Goal: Information Seeking & Learning: Learn about a topic

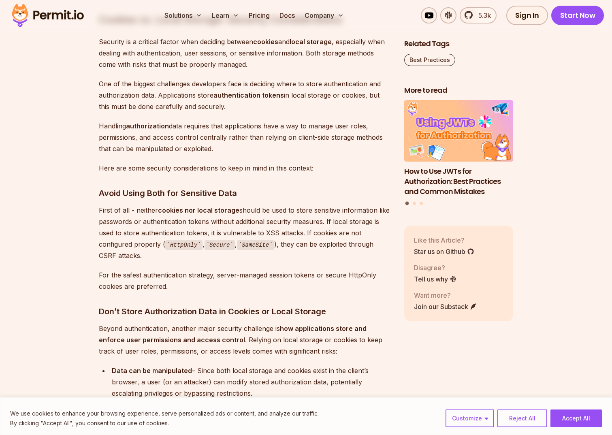
click at [237, 170] on p "Here are some security considerations to keep in mind in this context:" at bounding box center [245, 168] width 293 height 11
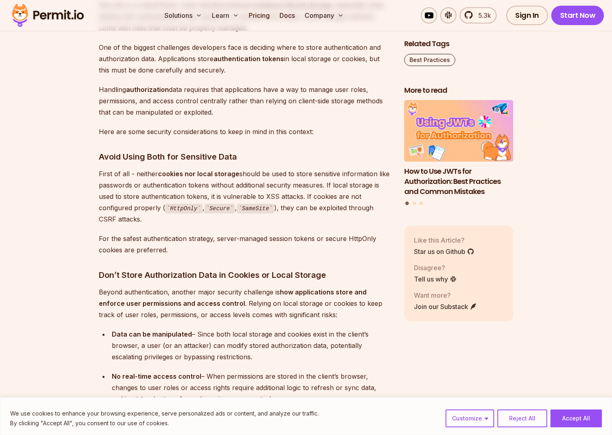
scroll to position [4084, 0]
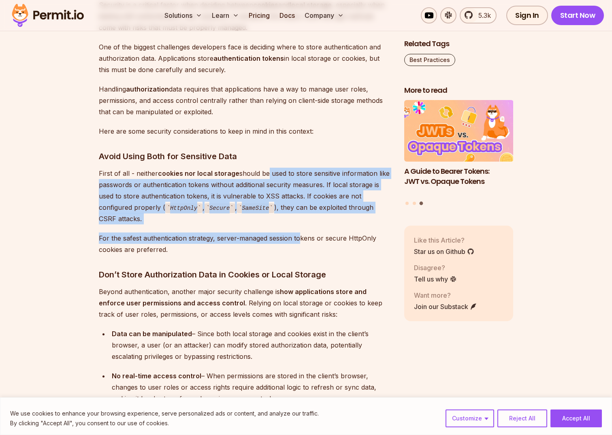
drag, startPoint x: 299, startPoint y: 233, endPoint x: 266, endPoint y: 171, distance: 69.4
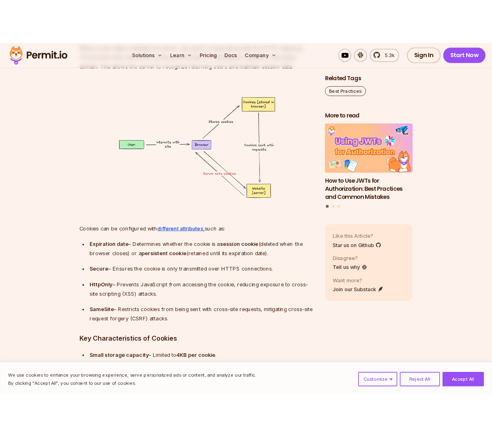
scroll to position [2055, 0]
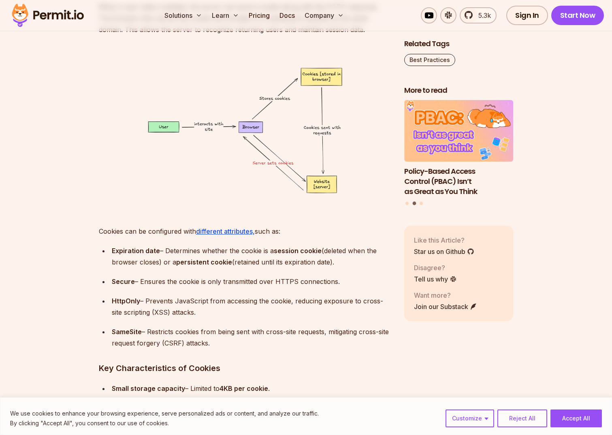
click at [206, 334] on div "SameSite – Restricts cookies from being sent with cross-site requests, mitigati…" at bounding box center [252, 337] width 280 height 23
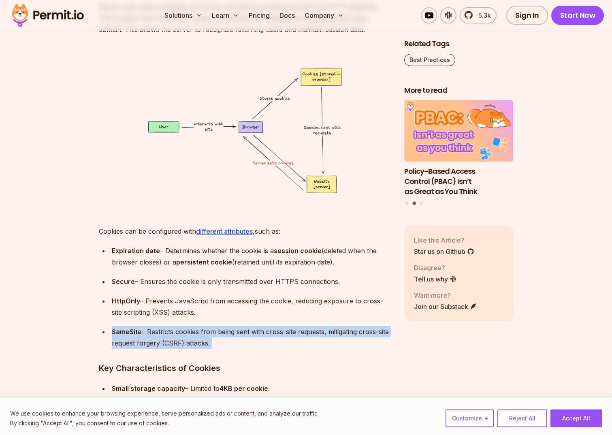
click at [206, 334] on div "SameSite – Restricts cookies from being sent with cross-site requests, mitigati…" at bounding box center [252, 337] width 280 height 23
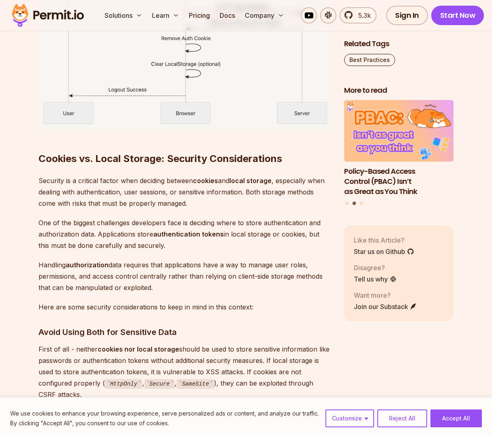
scroll to position [3908, 0]
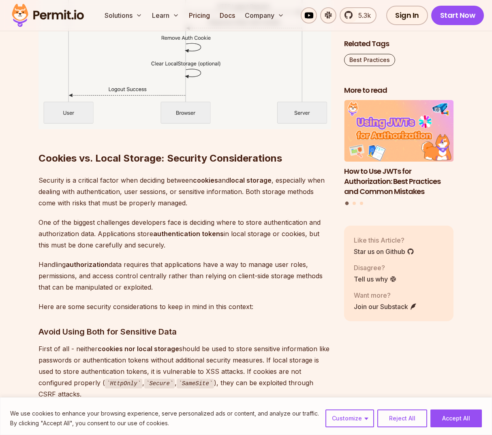
click at [147, 266] on p "Handling authorization data requires that applications have a way to manage use…" at bounding box center [185, 276] width 293 height 34
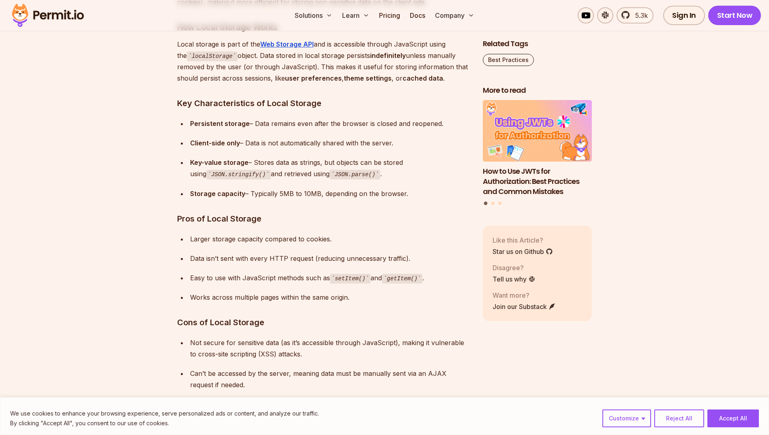
scroll to position [1271, 0]
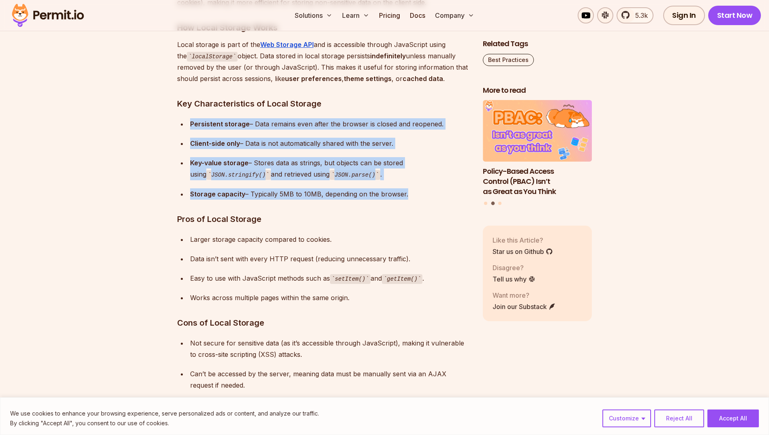
drag, startPoint x: 191, startPoint y: 124, endPoint x: 404, endPoint y: 190, distance: 222.8
click at [404, 190] on ul "Persistent storage – Data remains even after the browser is closed and reopened…" at bounding box center [323, 158] width 293 height 81
copy ul "Persistent storage – Data remains even after the browser is closed and reopened…"
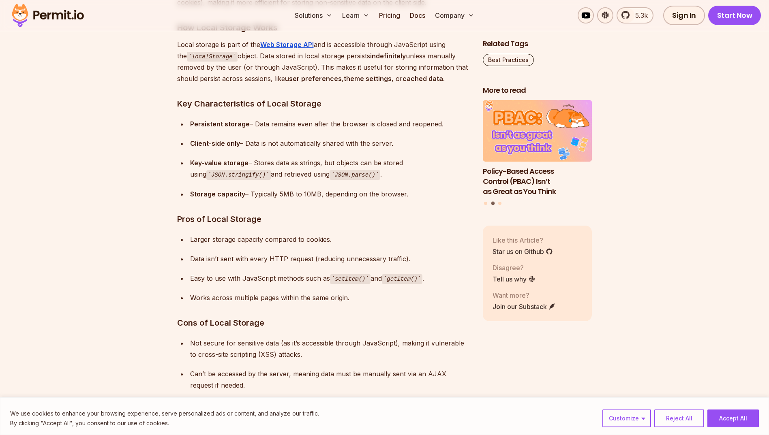
click at [300, 237] on div "Larger storage capacity compared to cookies." at bounding box center [330, 239] width 280 height 11
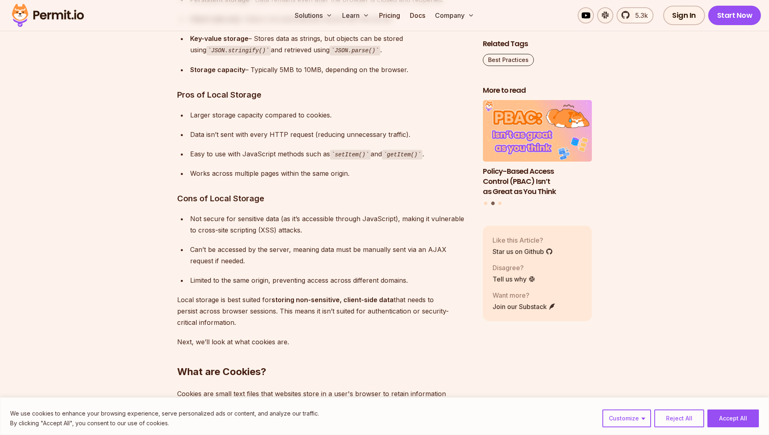
scroll to position [1396, 0]
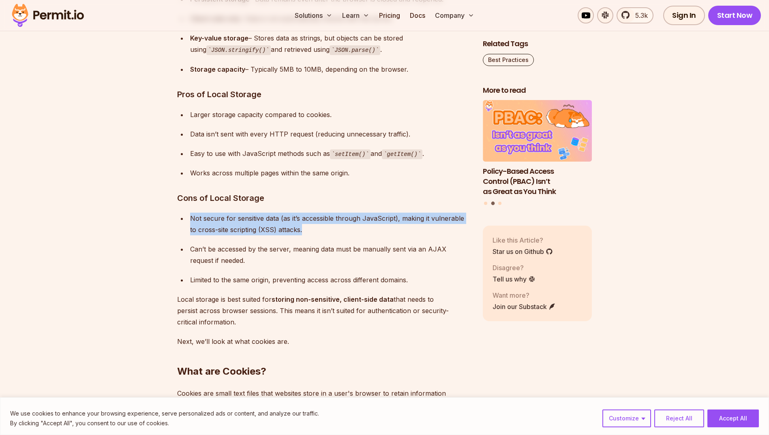
drag, startPoint x: 303, startPoint y: 231, endPoint x: 182, endPoint y: 208, distance: 122.6
copy div "Not secure for sensitive data (as it’s accessible through JavaScript), making i…"
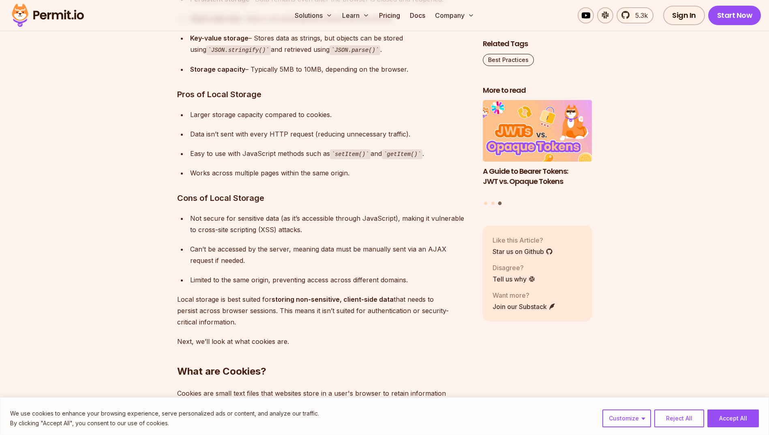
click at [232, 245] on div "Can’t be accessed by the server, meaning data must be manually sent via an AJAX…" at bounding box center [330, 255] width 280 height 23
click at [203, 247] on div "Can’t be accessed by the server, meaning data must be manually sent via an AJAX…" at bounding box center [330, 255] width 280 height 23
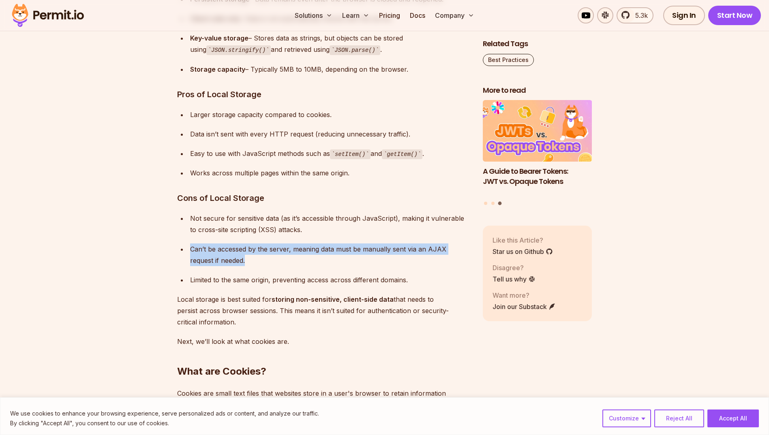
drag, startPoint x: 185, startPoint y: 249, endPoint x: 266, endPoint y: 262, distance: 82.2
click at [266, 262] on ul "Not secure for sensitive data (as it’s accessible through JavaScript), making i…" at bounding box center [323, 249] width 293 height 73
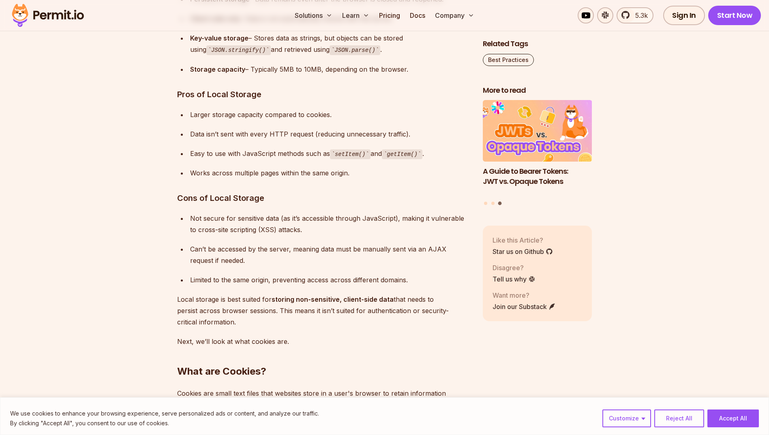
click at [416, 285] on div "Limited to the same origin, preventing access across different domains." at bounding box center [330, 279] width 280 height 11
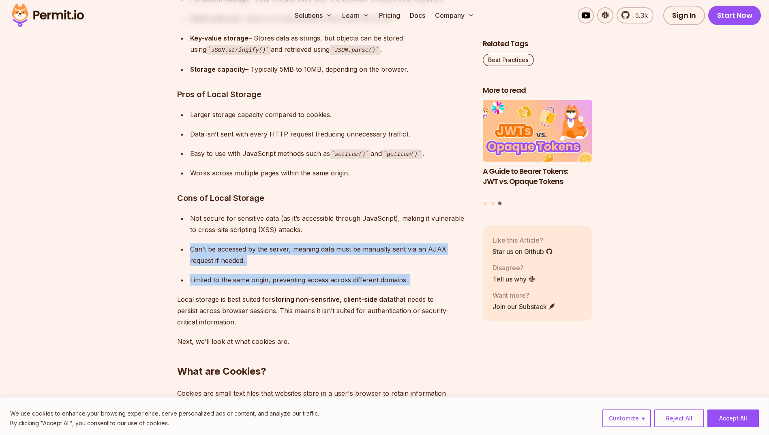
drag, startPoint x: 416, startPoint y: 285, endPoint x: 174, endPoint y: 237, distance: 246.6
copy ul "Can’t be accessed by the server, meaning data must be manually sent via an AJAX…"
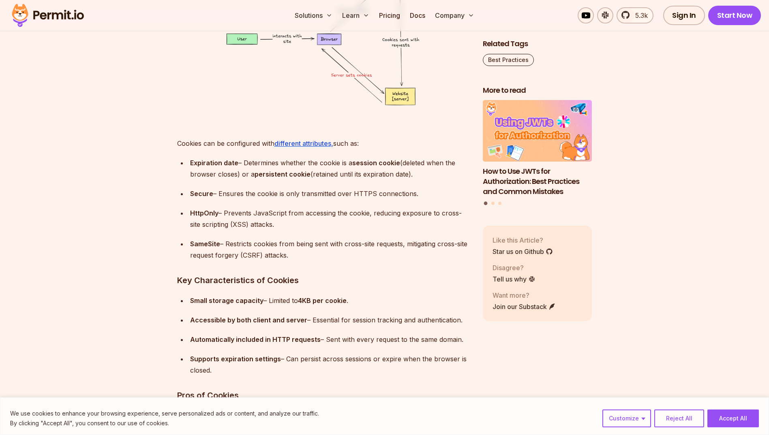
scroll to position [2131, 0]
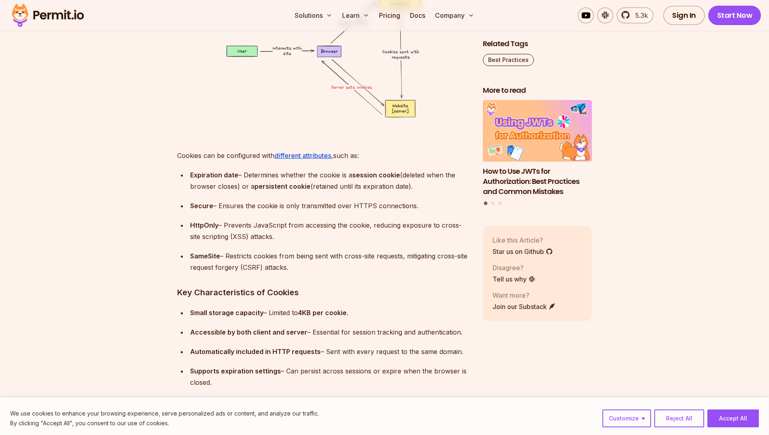
drag, startPoint x: 180, startPoint y: 176, endPoint x: 311, endPoint y: 267, distance: 159.5
click at [311, 267] on ul "Expiration date – Determines whether the cookie is a session cookie (deleted wh…" at bounding box center [323, 221] width 293 height 104
copy ul "Expiration date – Determines whether the cookie is a session cookie (deleted wh…"
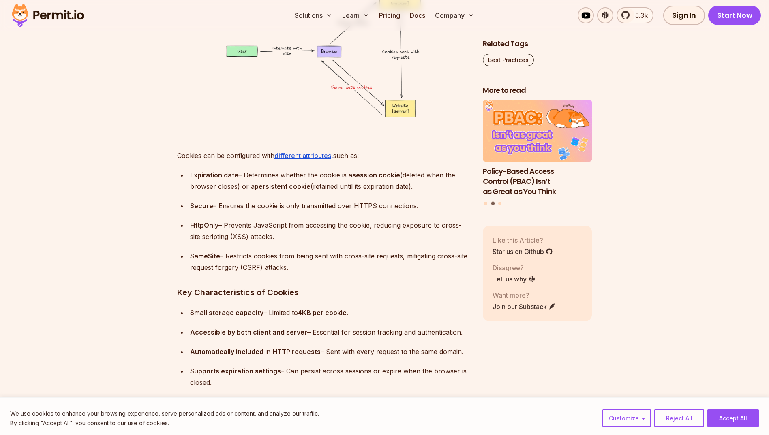
click at [310, 268] on div "SameSite – Restricts cookies from being sent with cross-site requests, mitigati…" at bounding box center [330, 261] width 280 height 23
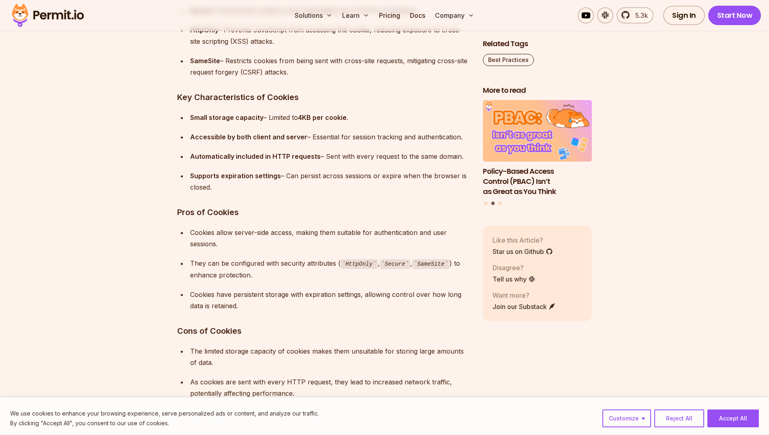
scroll to position [2327, 0]
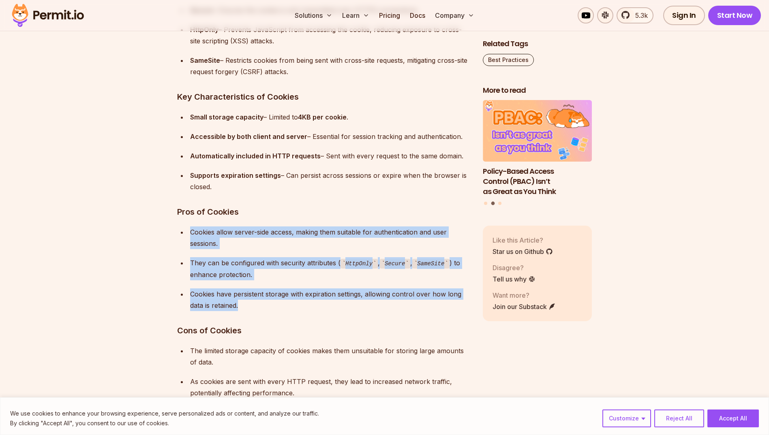
drag, startPoint x: 189, startPoint y: 231, endPoint x: 261, endPoint y: 303, distance: 101.2
click at [261, 303] on ul "Cookies allow server-side access, making them suitable for authentication and u…" at bounding box center [323, 269] width 293 height 85
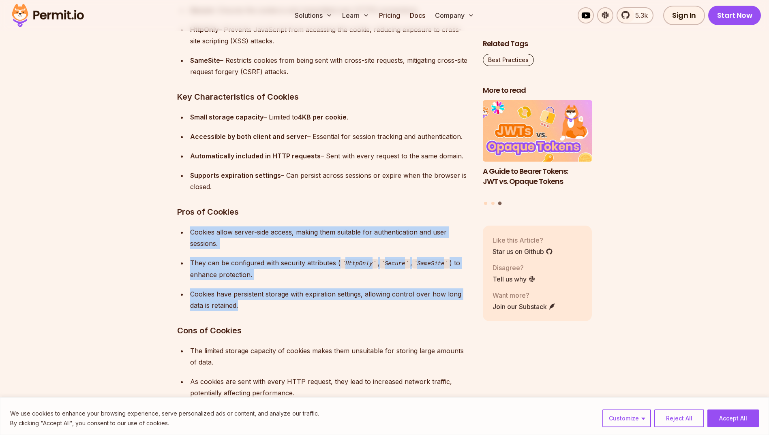
copy ul "Cookies allow server-side access, making them suitable for authentication and u…"
click at [294, 301] on div "Cookies have persistent storage with expiration settings, allowing control over…" at bounding box center [330, 300] width 280 height 23
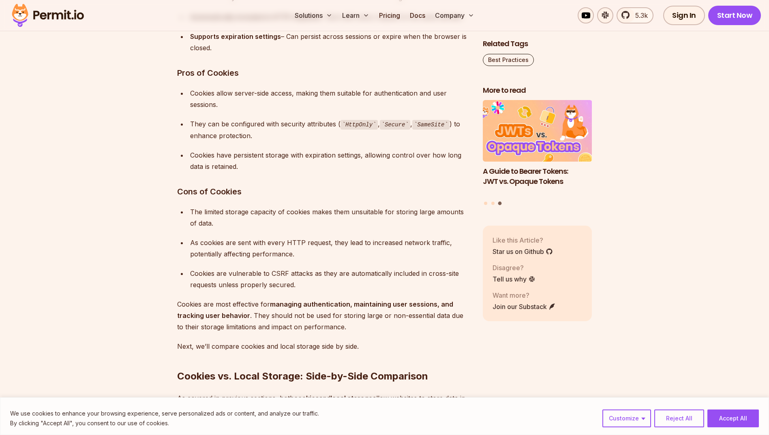
scroll to position [2466, 0]
click at [244, 255] on div "As cookies are sent with every HTTP request, they lead to increased network tra…" at bounding box center [330, 248] width 280 height 23
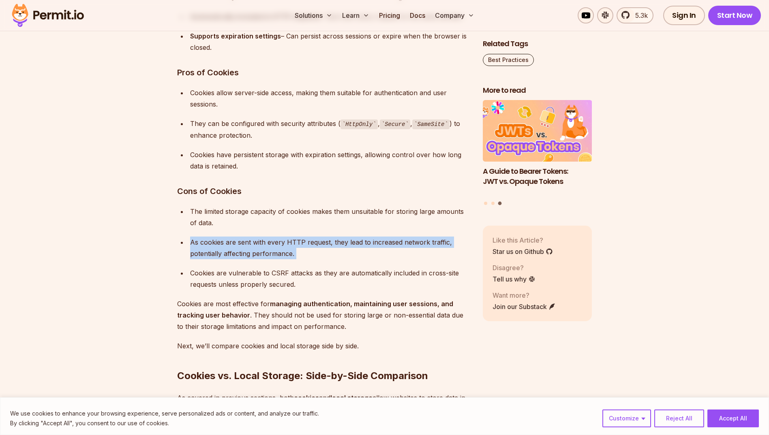
copy div "As cookies are sent with every HTTP request, they lead to increased network tra…"
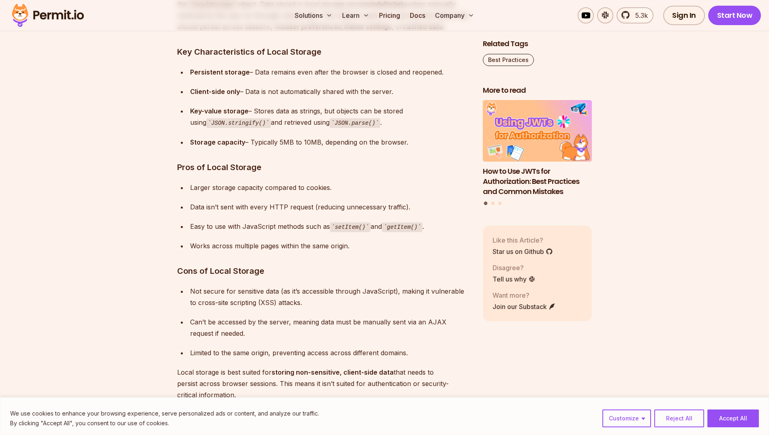
scroll to position [1323, 0]
drag, startPoint x: 366, startPoint y: 125, endPoint x: 188, endPoint y: 126, distance: 177.5
click at [188, 126] on li "Key-value storage – Stores data as strings, but objects can be stored using JSO…" at bounding box center [329, 117] width 282 height 23
click at [398, 223] on code "getItem()" at bounding box center [402, 228] width 41 height 10
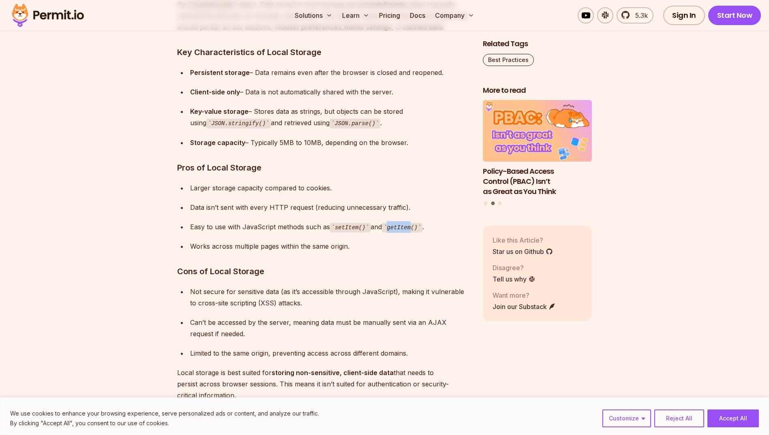
click at [398, 223] on code "getItem()" at bounding box center [402, 228] width 41 height 10
copy code "getItem"
